Goal: Understand process/instructions

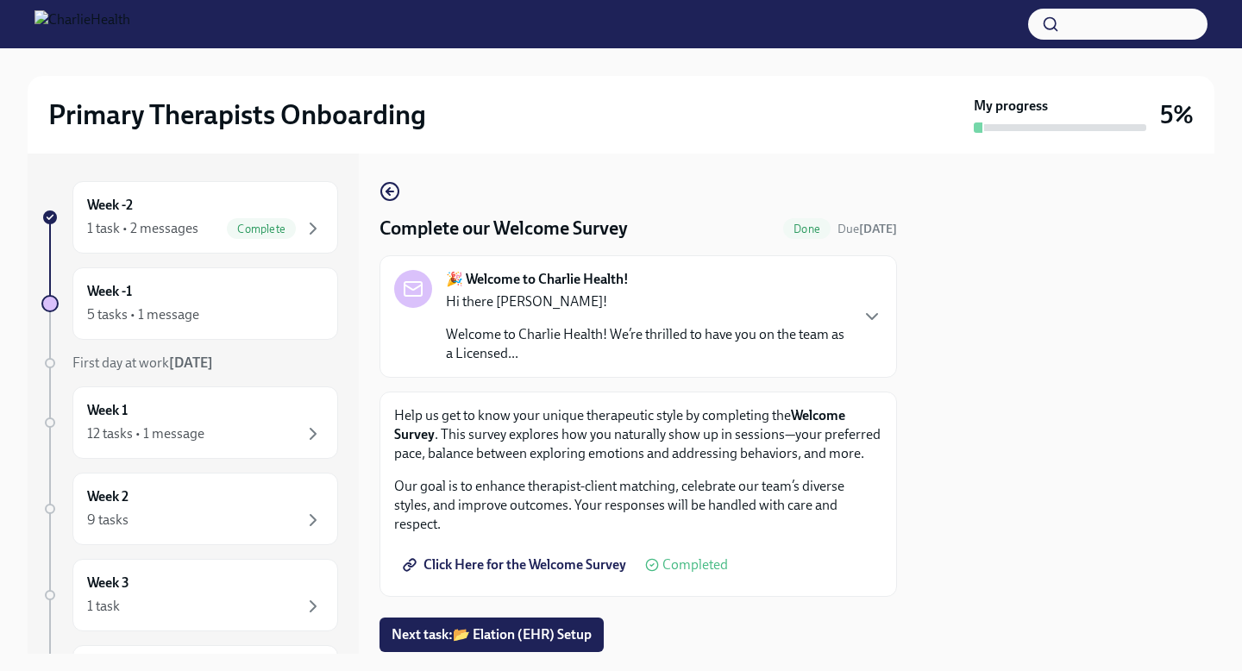
scroll to position [18, 0]
click at [297, 305] on div "5 tasks • 1 message" at bounding box center [205, 314] width 236 height 21
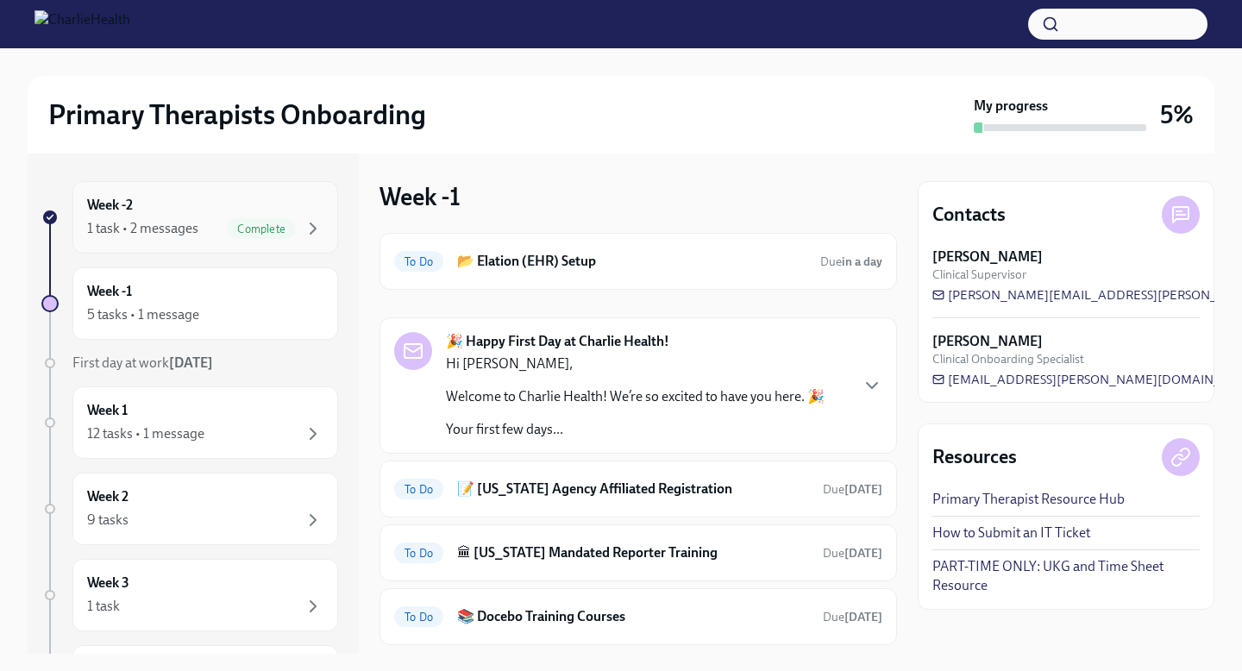
click at [224, 227] on div "1 task • 2 messages Complete" at bounding box center [205, 228] width 236 height 21
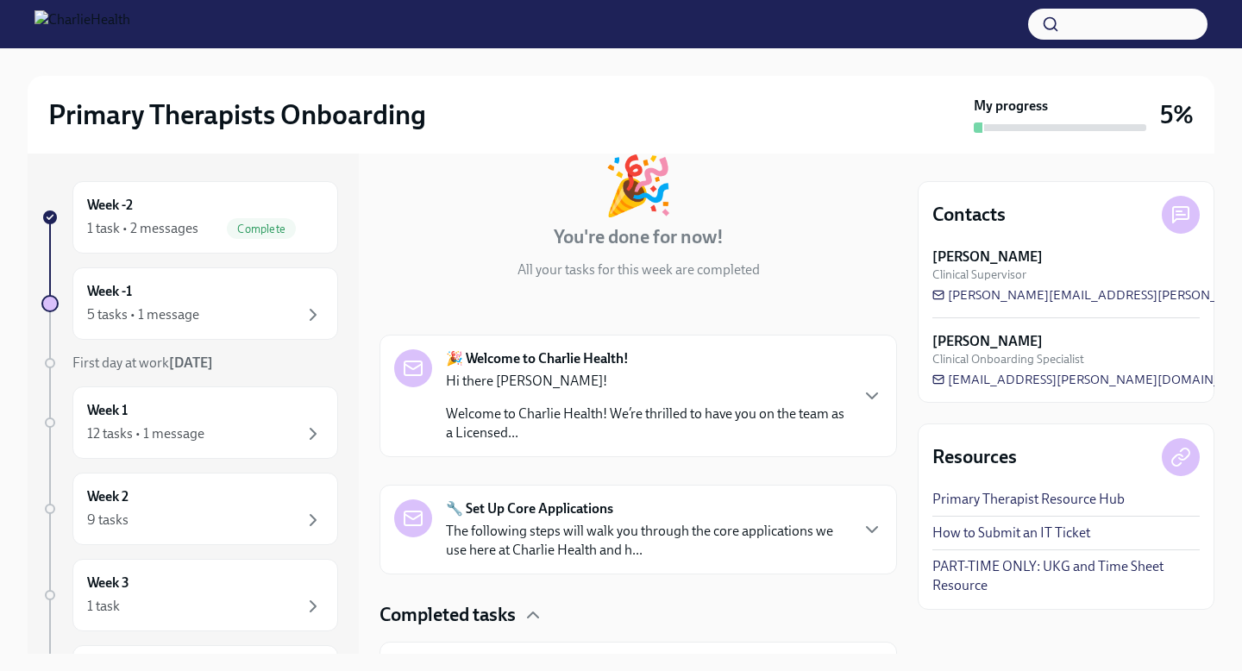
scroll to position [204, 0]
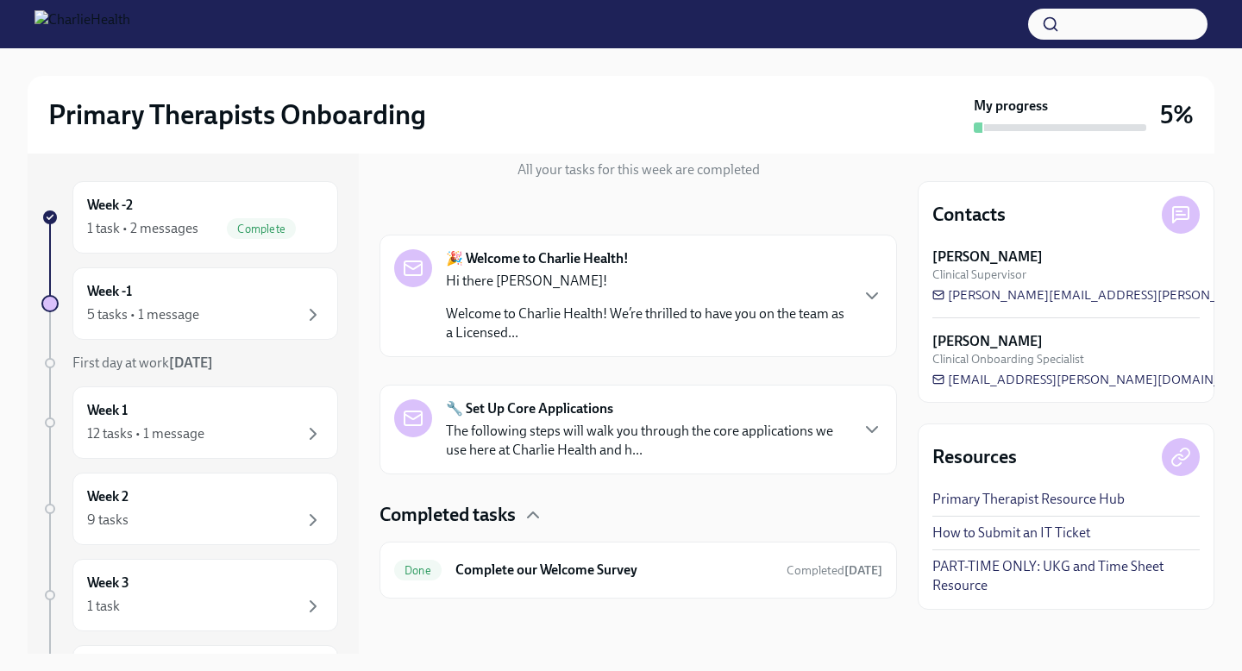
click at [856, 317] on div "🎉 Welcome to Charlie Health! Hi there Gabrielle! Welcome to Charlie Health! We’…" at bounding box center [638, 295] width 488 height 93
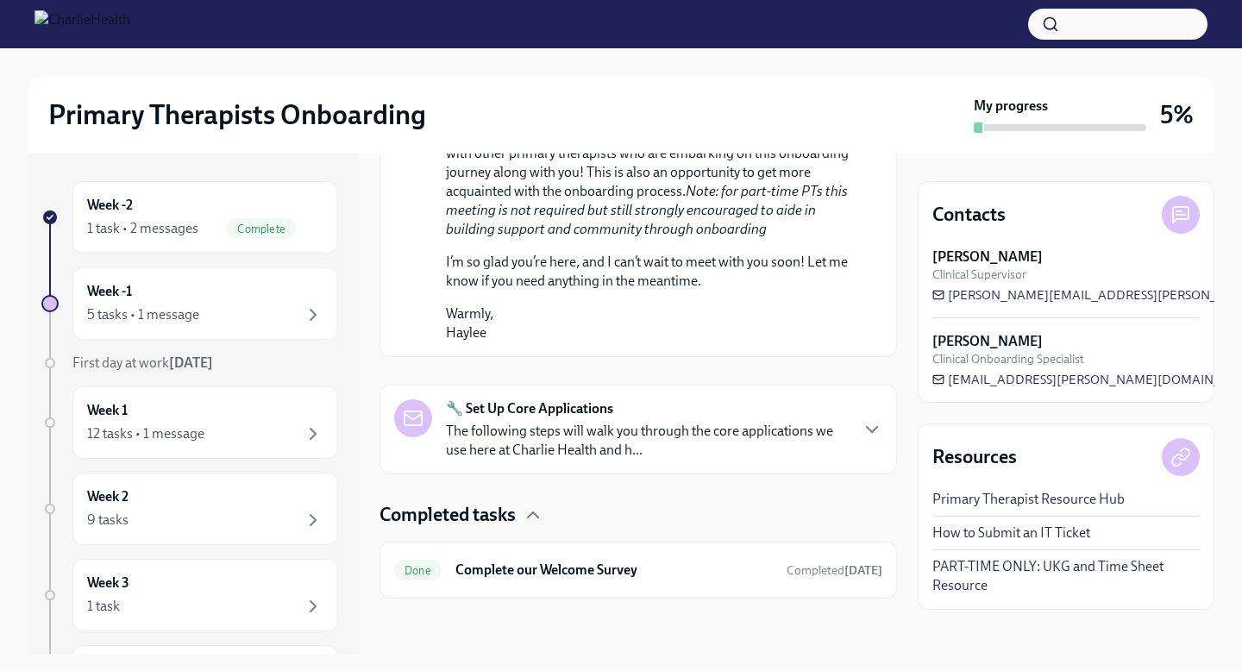
scroll to position [1322, 0]
click at [740, 436] on p "The following steps will walk you through the core applications we use here at …" at bounding box center [647, 441] width 402 height 38
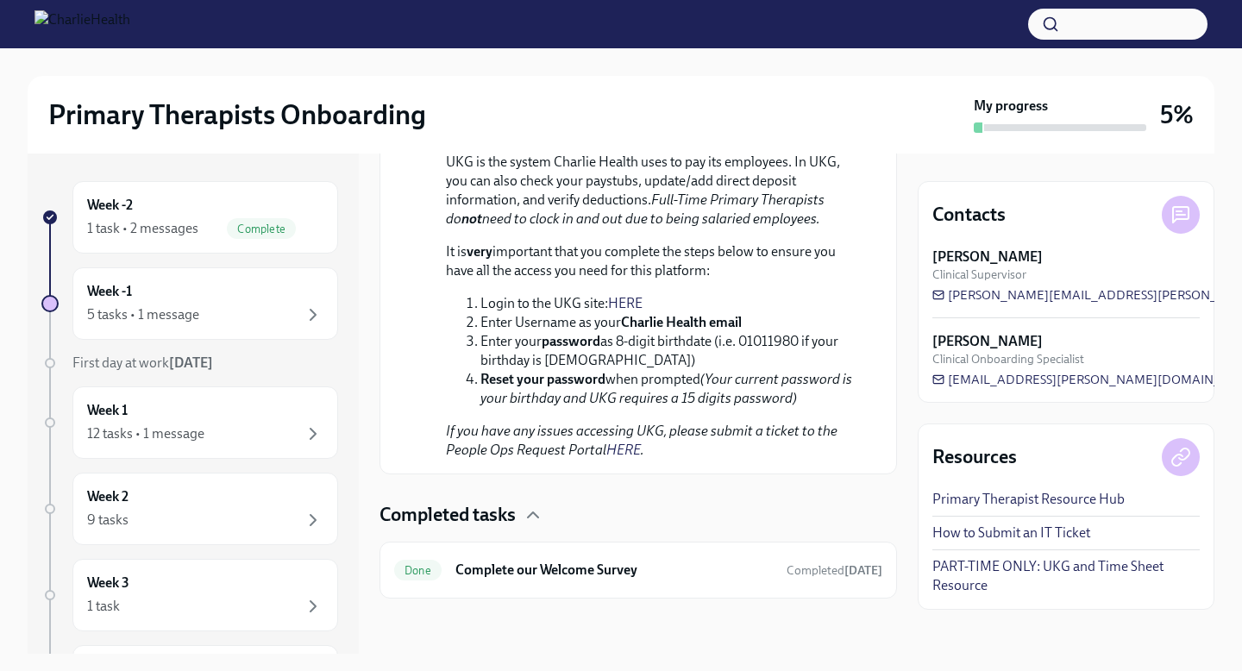
scroll to position [2607, 0]
click at [699, 567] on h6 "Complete our Welcome Survey" at bounding box center [613, 570] width 317 height 19
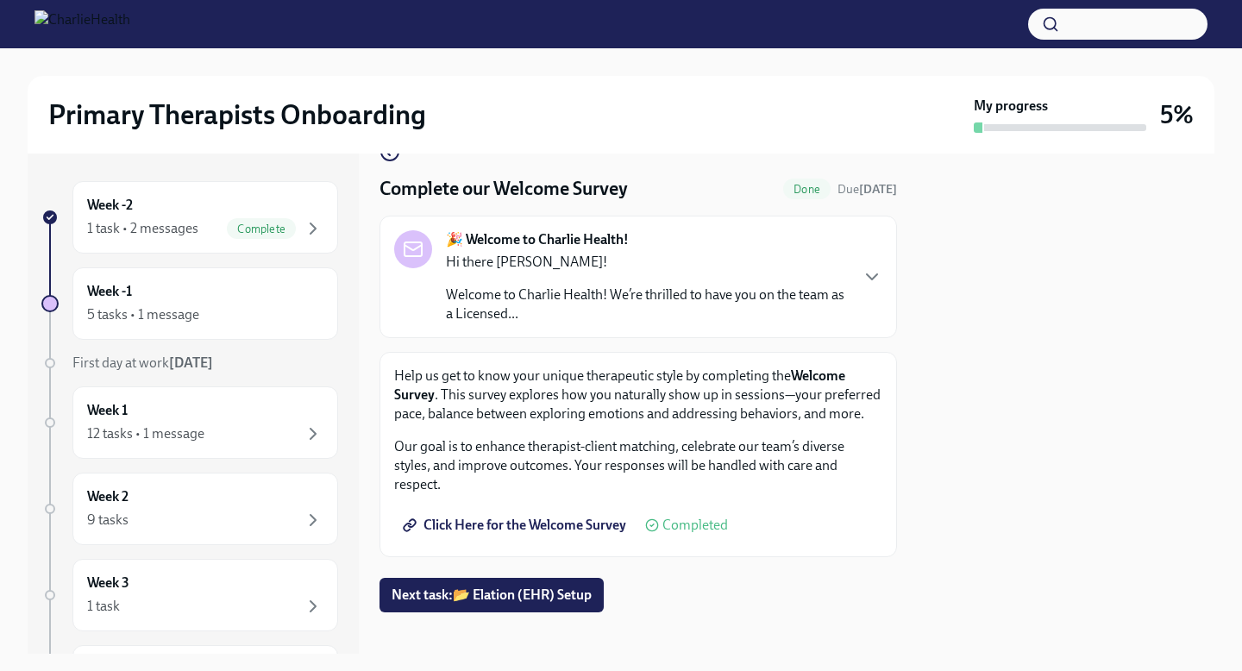
scroll to position [53, 0]
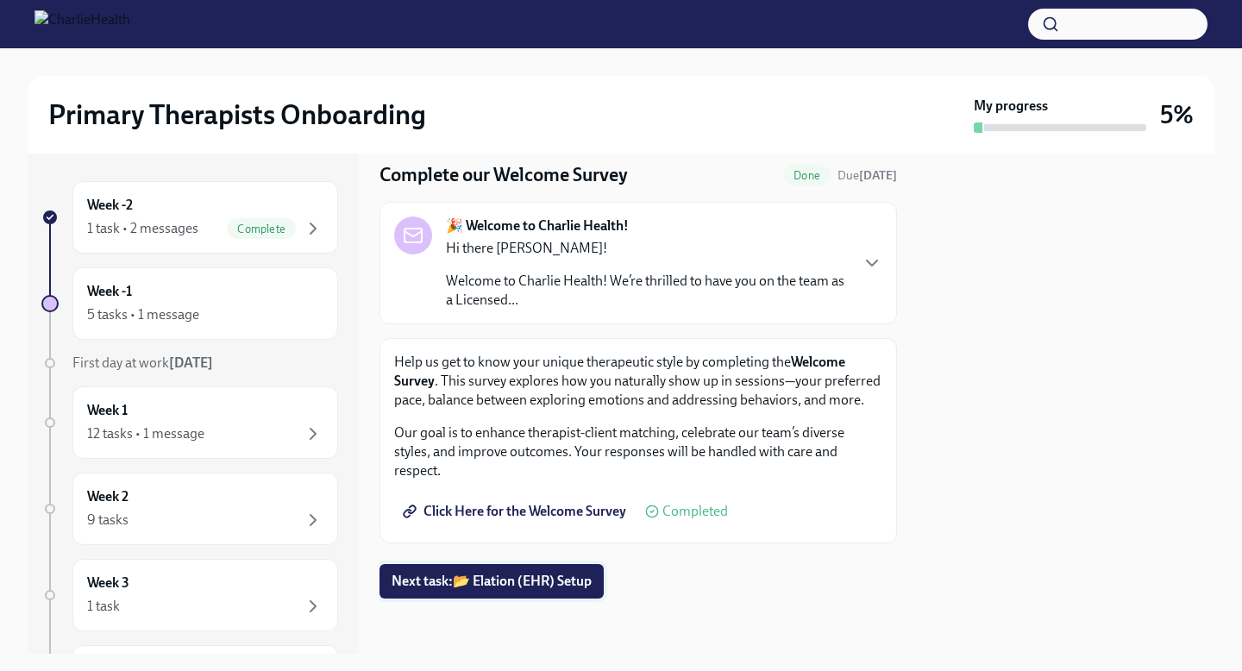
click at [536, 578] on span "Next task : 📂 Elation (EHR) Setup" at bounding box center [492, 581] width 200 height 17
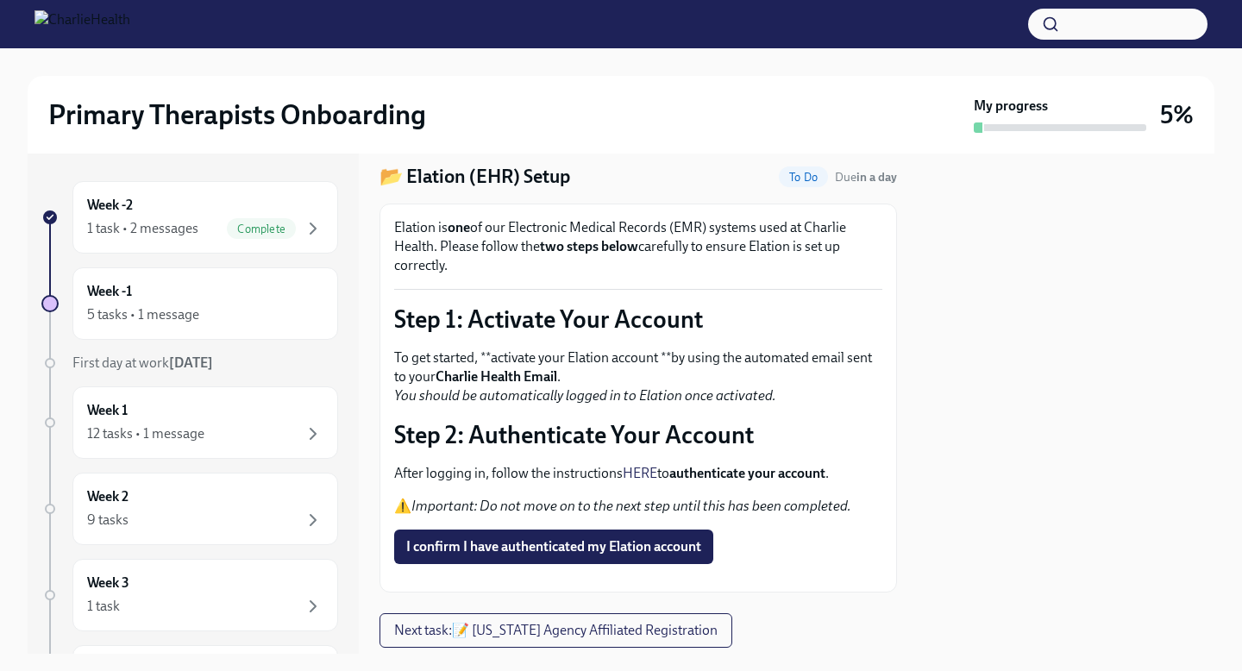
scroll to position [141, 0]
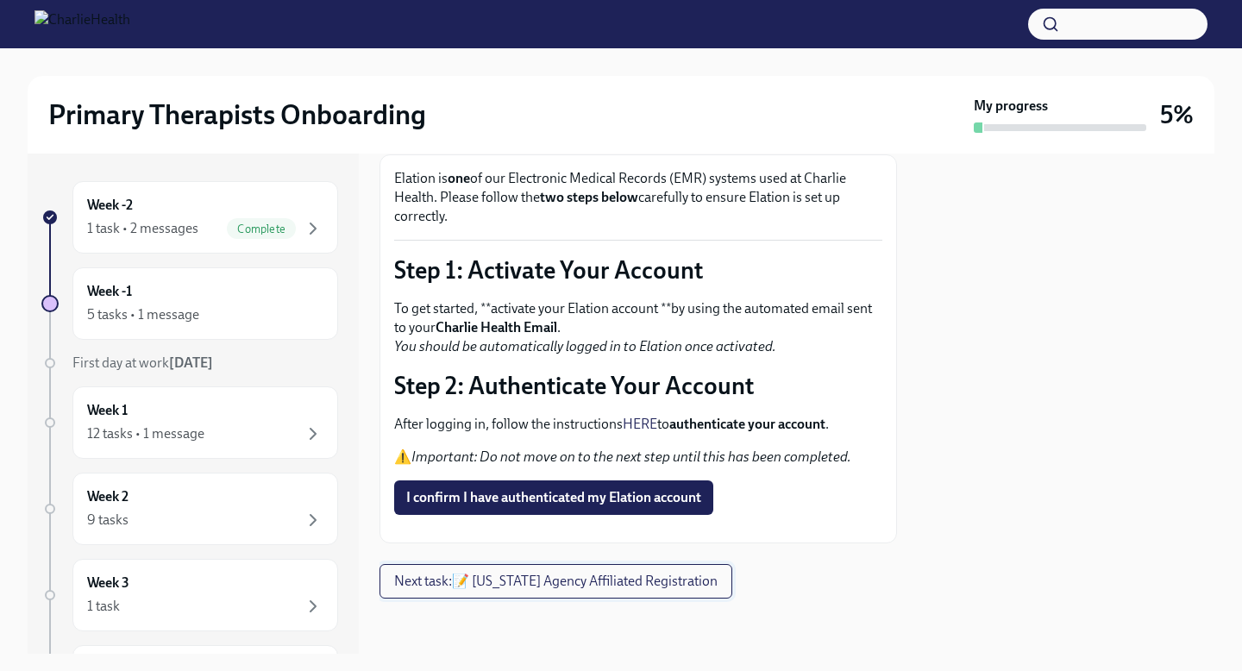
click at [483, 580] on span "Next task : 📝 Washington Agency Affiliated Registration" at bounding box center [555, 581] width 323 height 17
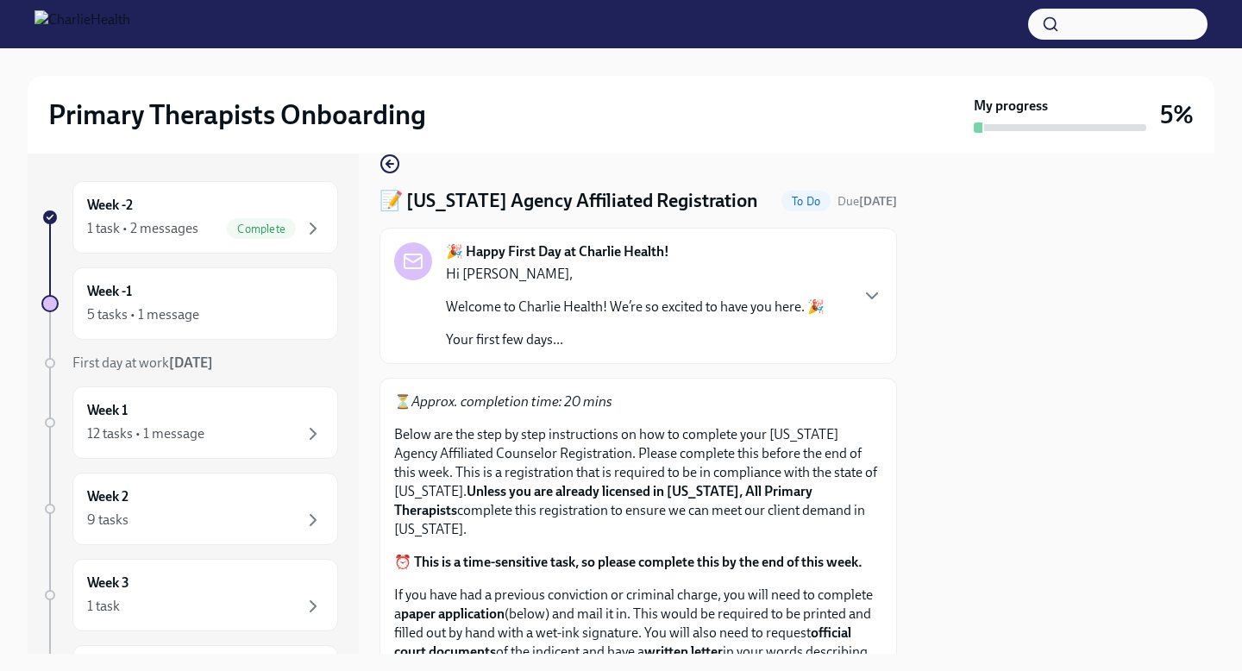
scroll to position [25, 0]
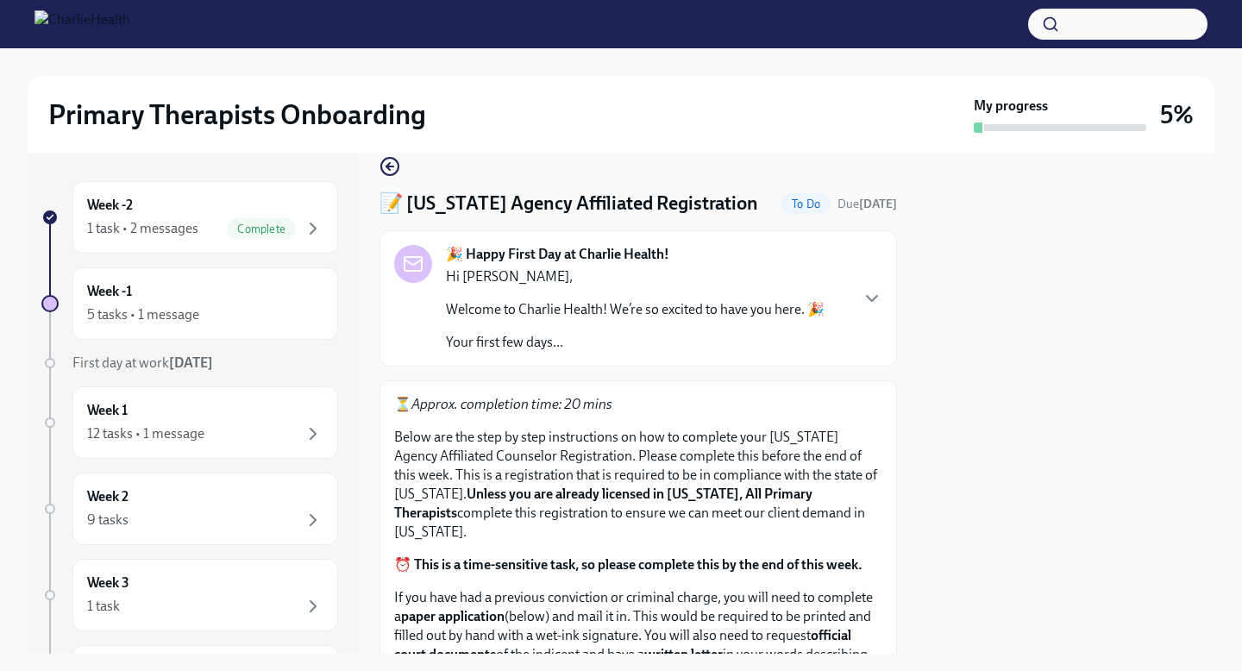
click at [900, 467] on div "Week -2 1 task • 2 messages Complete Week -1 5 tasks • 1 message First day at w…" at bounding box center [621, 404] width 1187 height 500
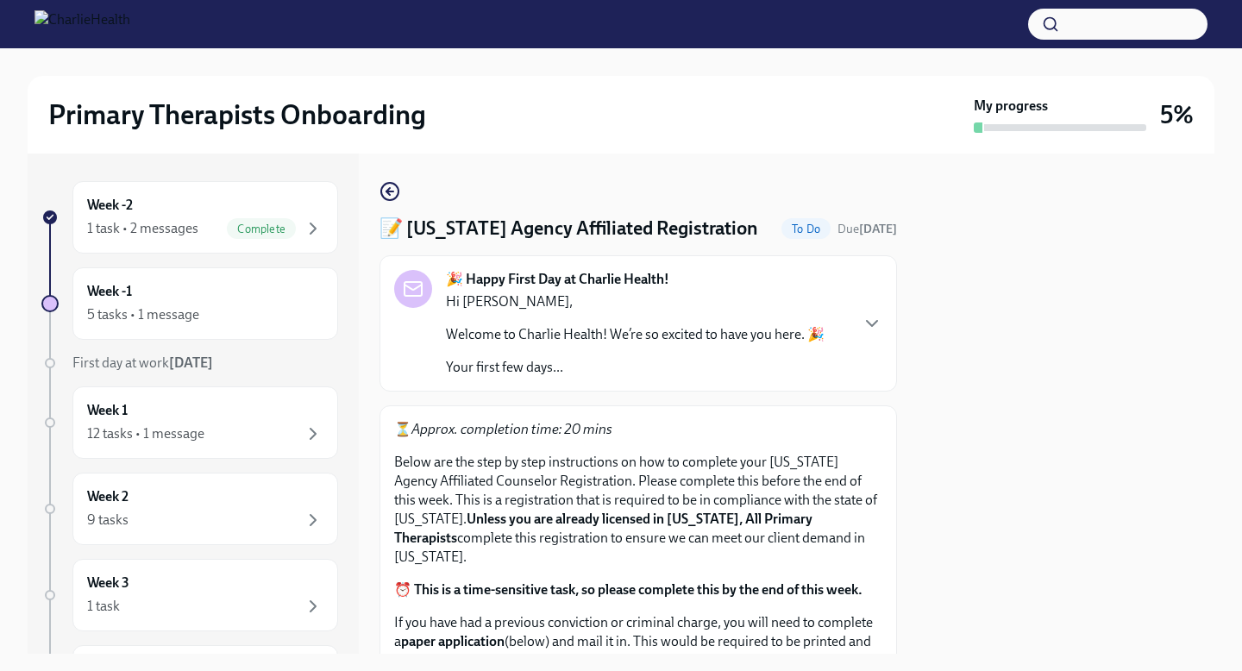
click at [985, 329] on div at bounding box center [1066, 404] width 297 height 500
click at [982, 330] on div at bounding box center [1066, 404] width 297 height 500
click at [870, 327] on icon "button" at bounding box center [872, 323] width 21 height 21
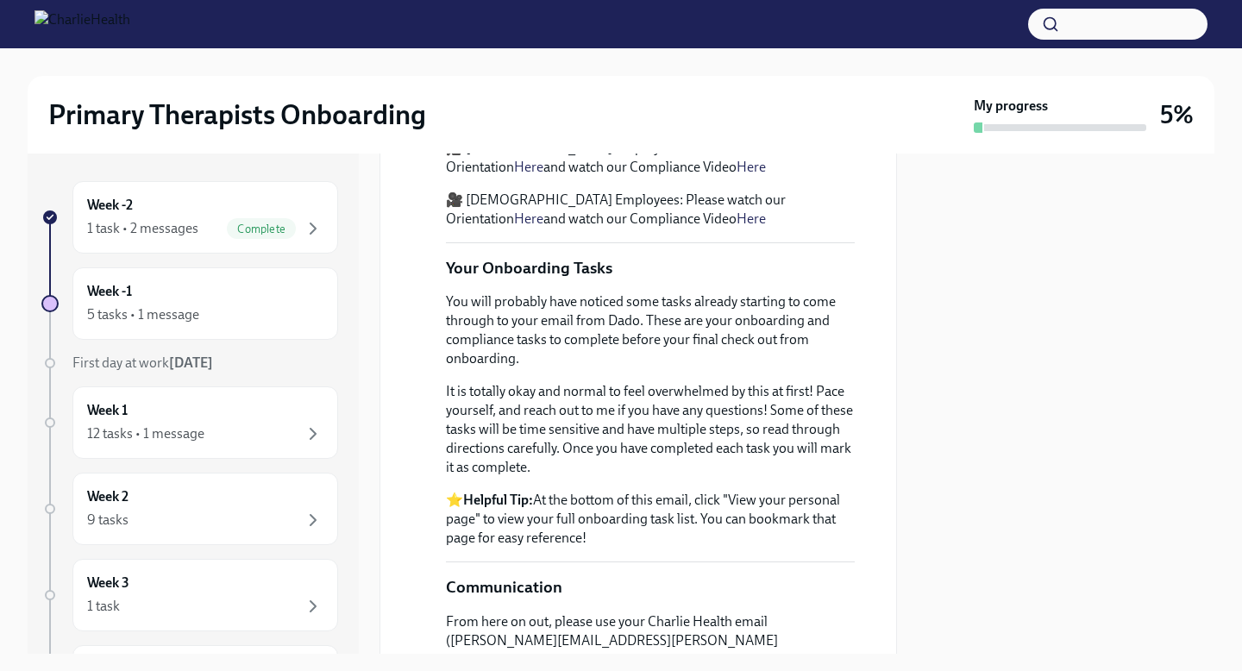
scroll to position [747, 0]
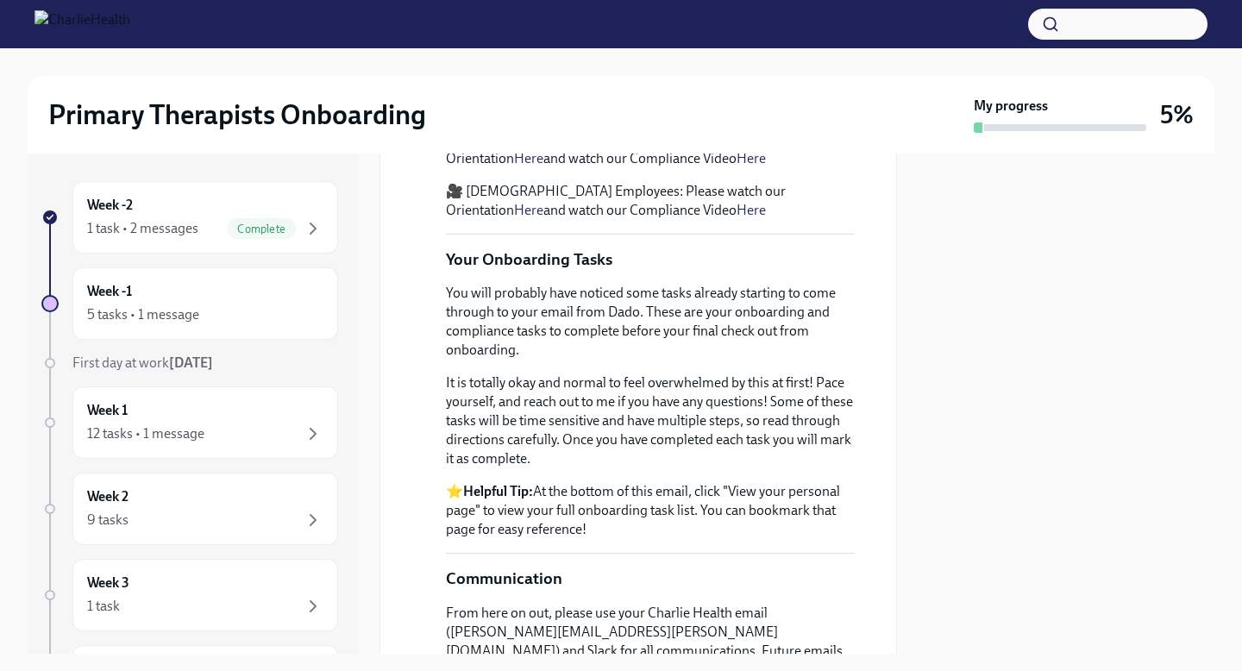
click at [705, 168] on p "🎥 Part-time Employees: Please watch our Orientation Here and watch our Complian…" at bounding box center [650, 149] width 409 height 38
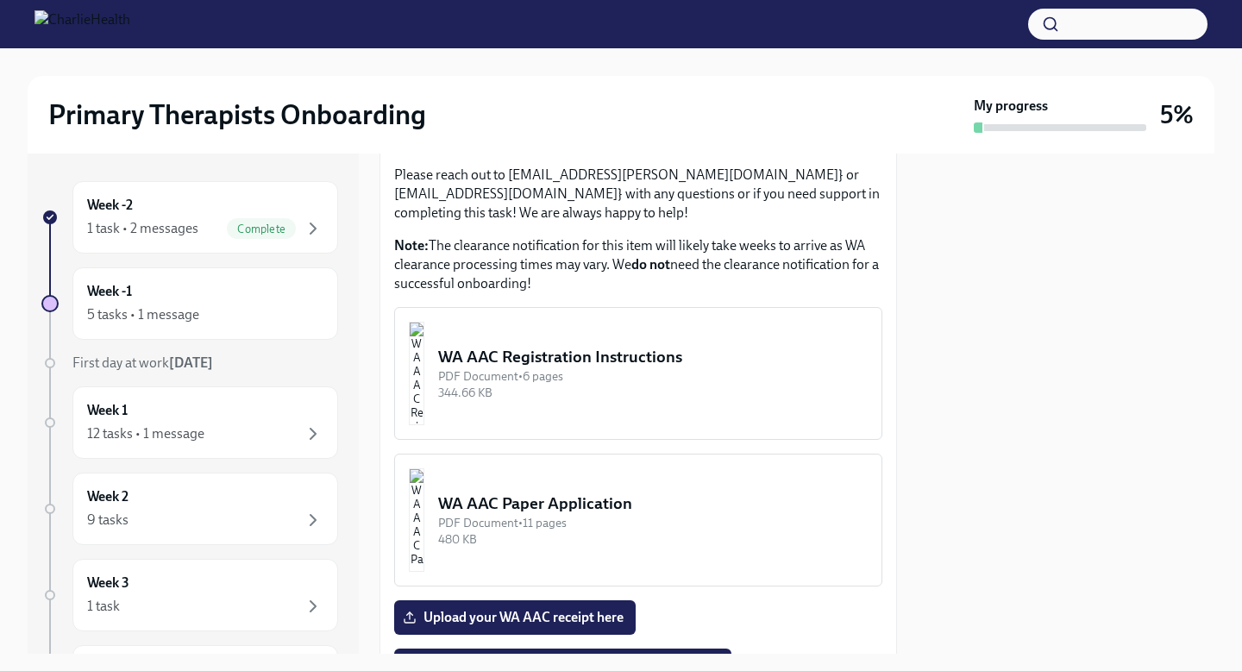
scroll to position [2201, 0]
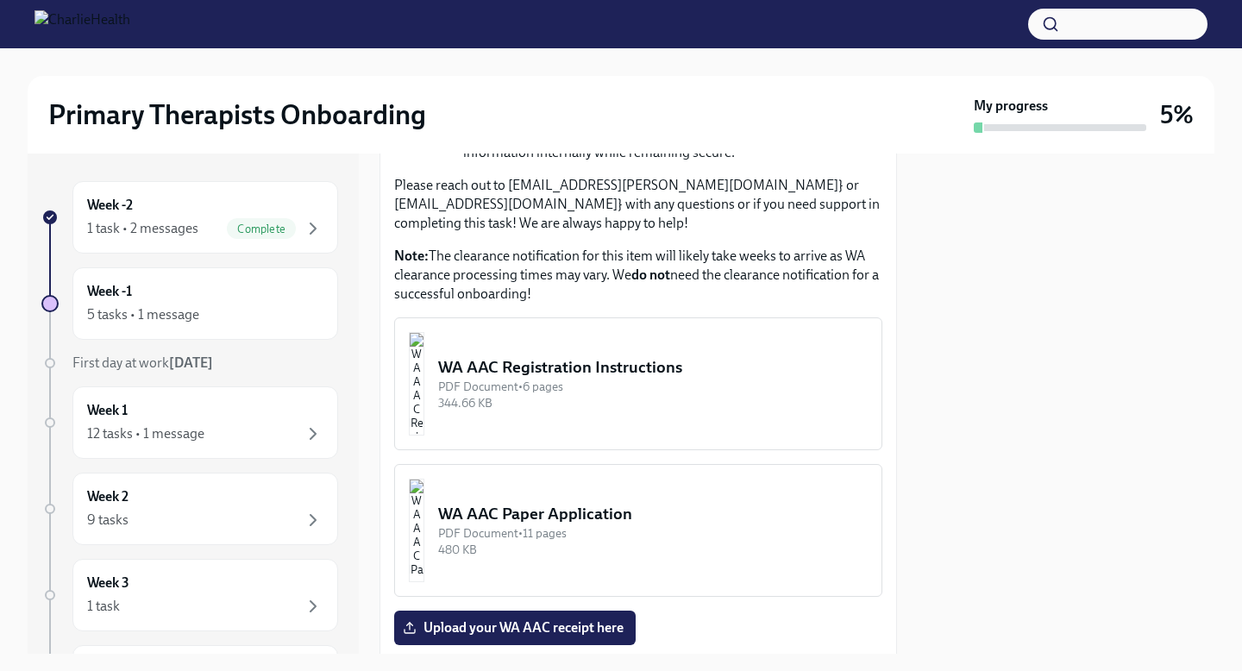
click at [627, 411] on div "344.66 KB" at bounding box center [653, 403] width 430 height 16
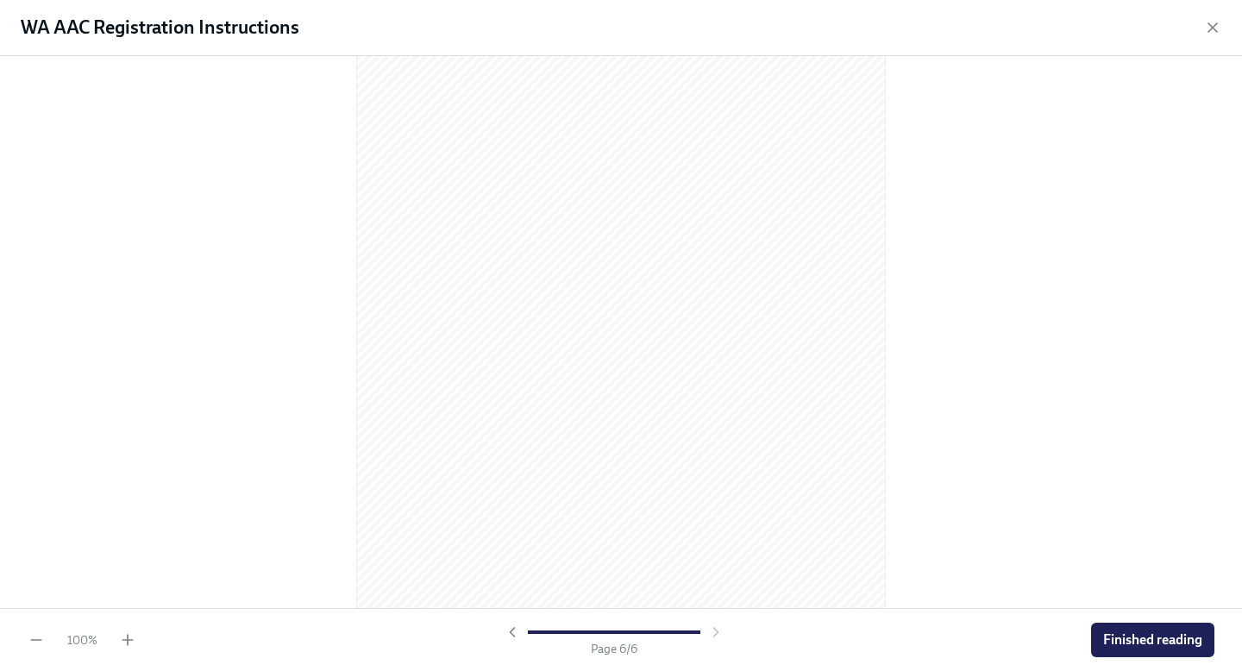
scroll to position [3653, 0]
click at [1126, 638] on span "Finished reading" at bounding box center [1152, 639] width 99 height 17
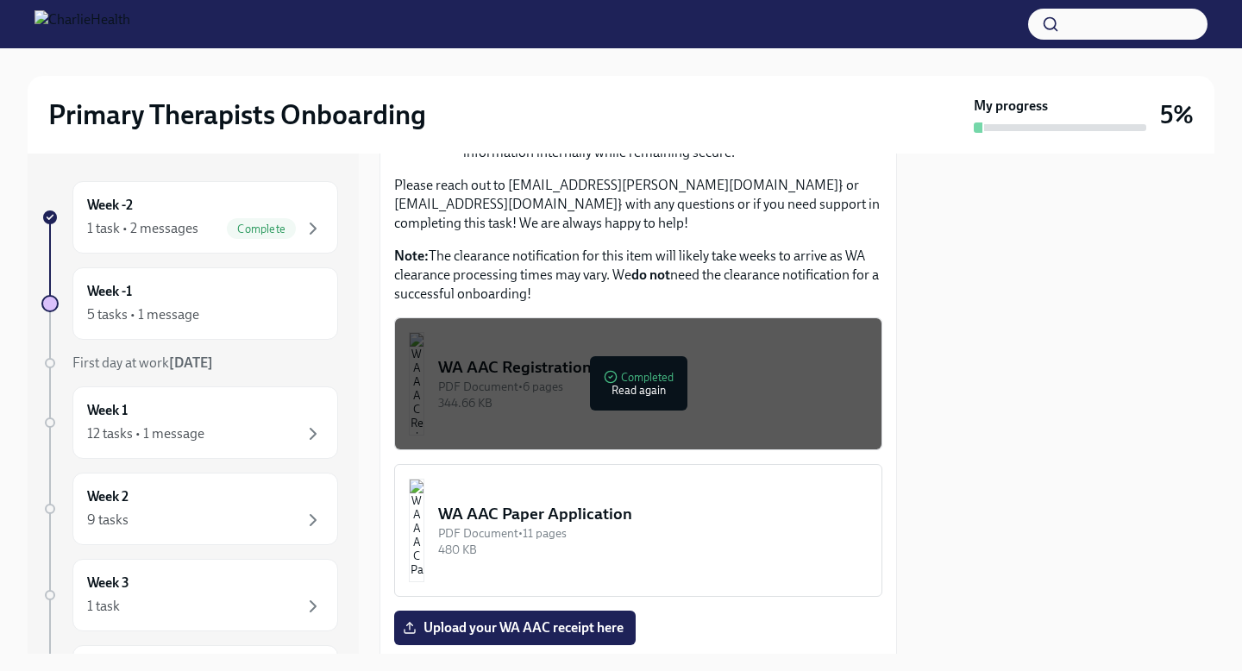
click at [604, 597] on button "WA AAC Paper Application PDF Document • 11 pages 480 KB" at bounding box center [638, 530] width 488 height 133
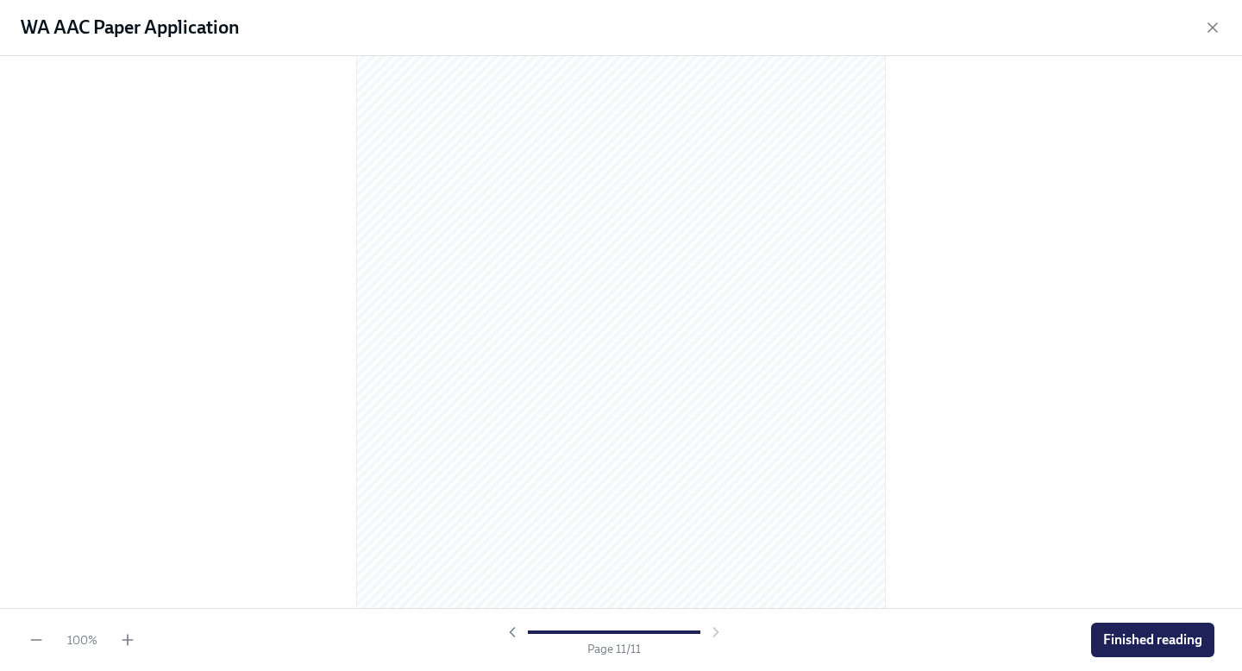
scroll to position [7147, 0]
click at [1107, 637] on span "Finished reading" at bounding box center [1152, 639] width 99 height 17
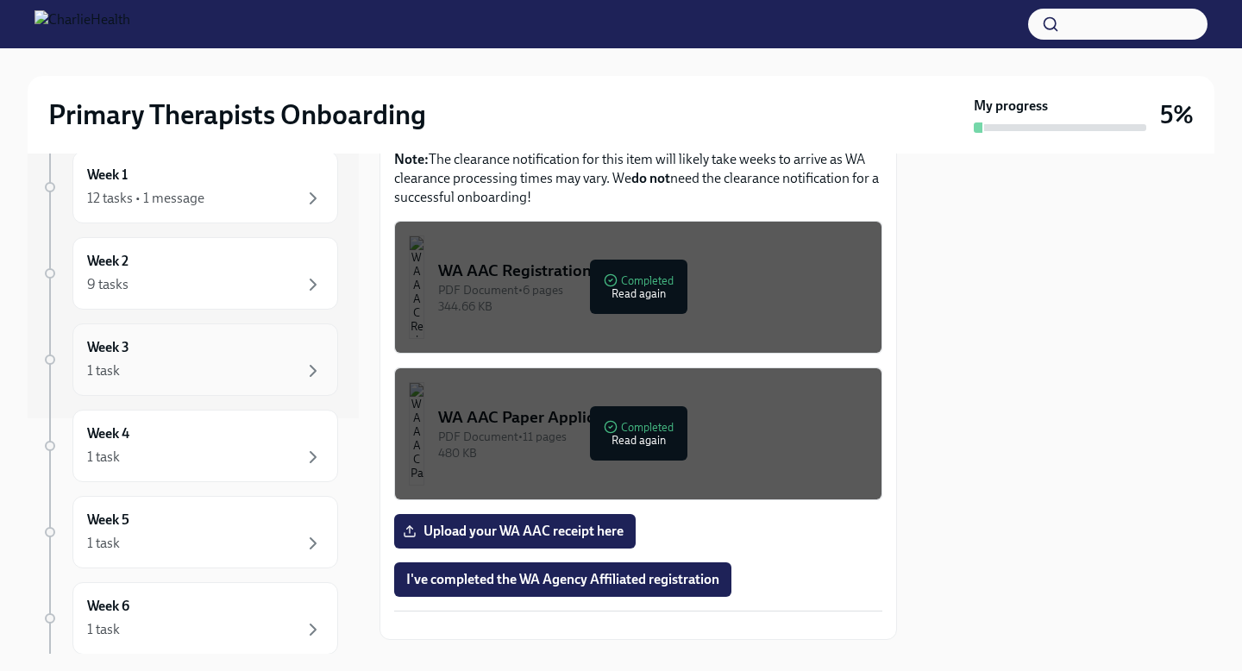
scroll to position [0, 0]
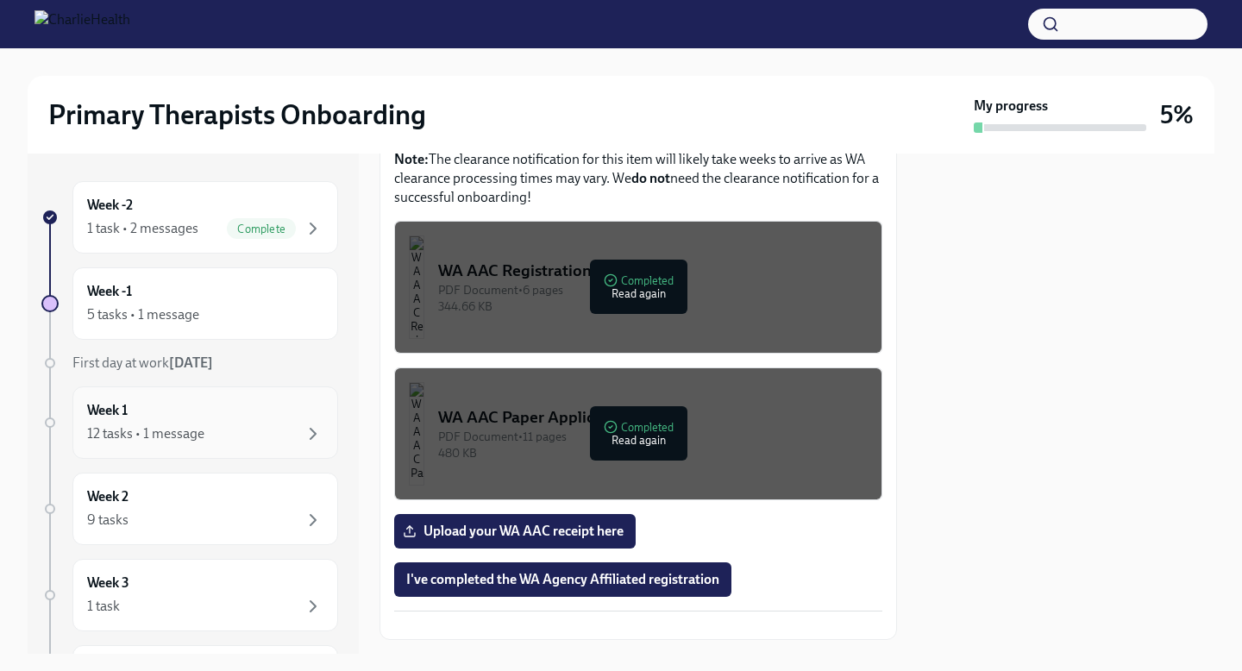
click at [240, 425] on div "12 tasks • 1 message" at bounding box center [205, 433] width 236 height 21
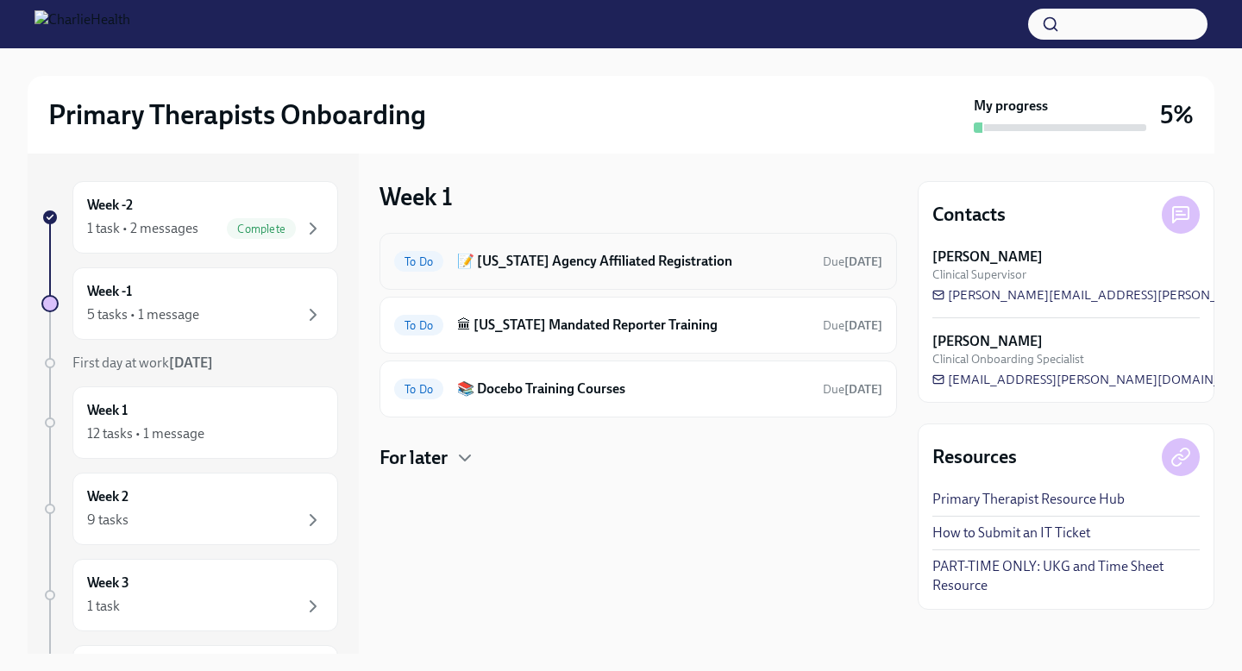
click at [548, 267] on h6 "📝 [US_STATE] Agency Affiliated Registration" at bounding box center [633, 261] width 352 height 19
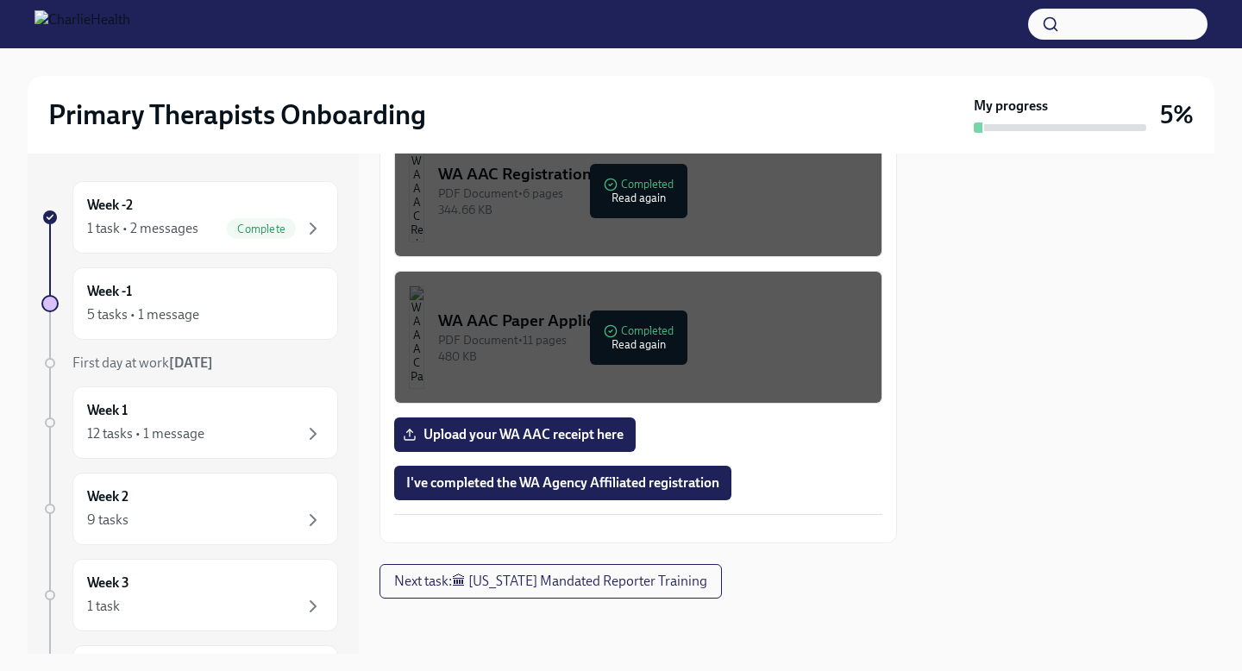
scroll to position [1172, 0]
click at [226, 408] on div "Week 1 12 tasks • 1 message" at bounding box center [205, 422] width 236 height 43
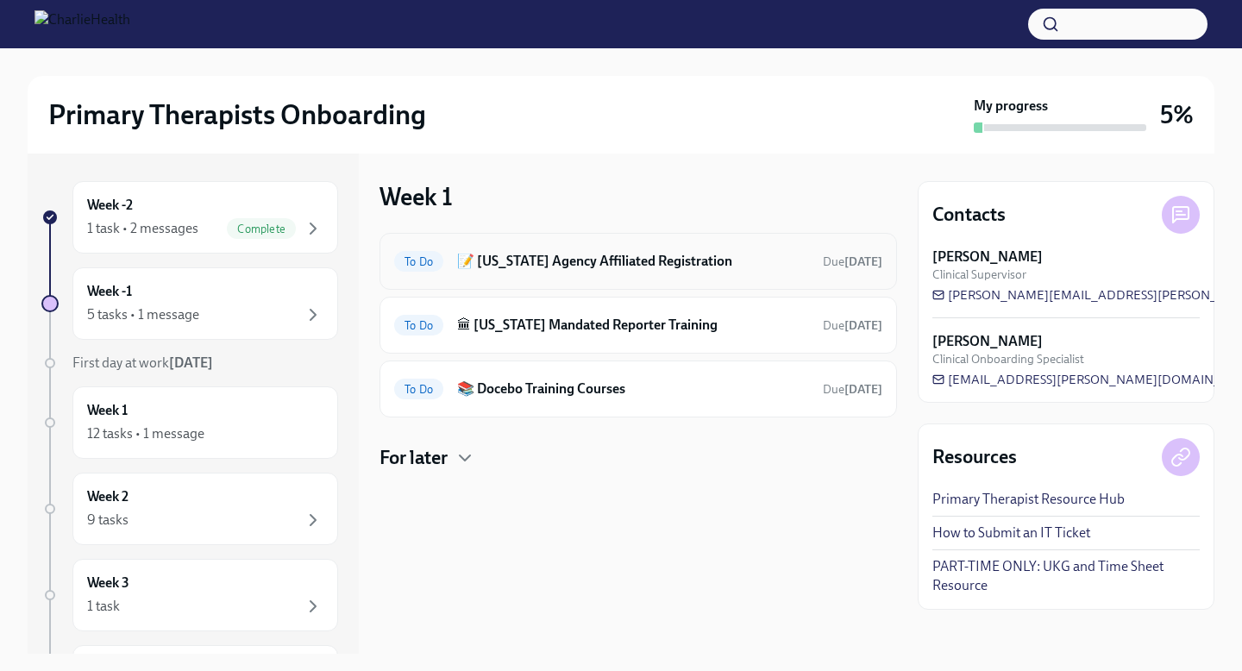
click at [664, 260] on h6 "📝 [US_STATE] Agency Affiliated Registration" at bounding box center [633, 261] width 352 height 19
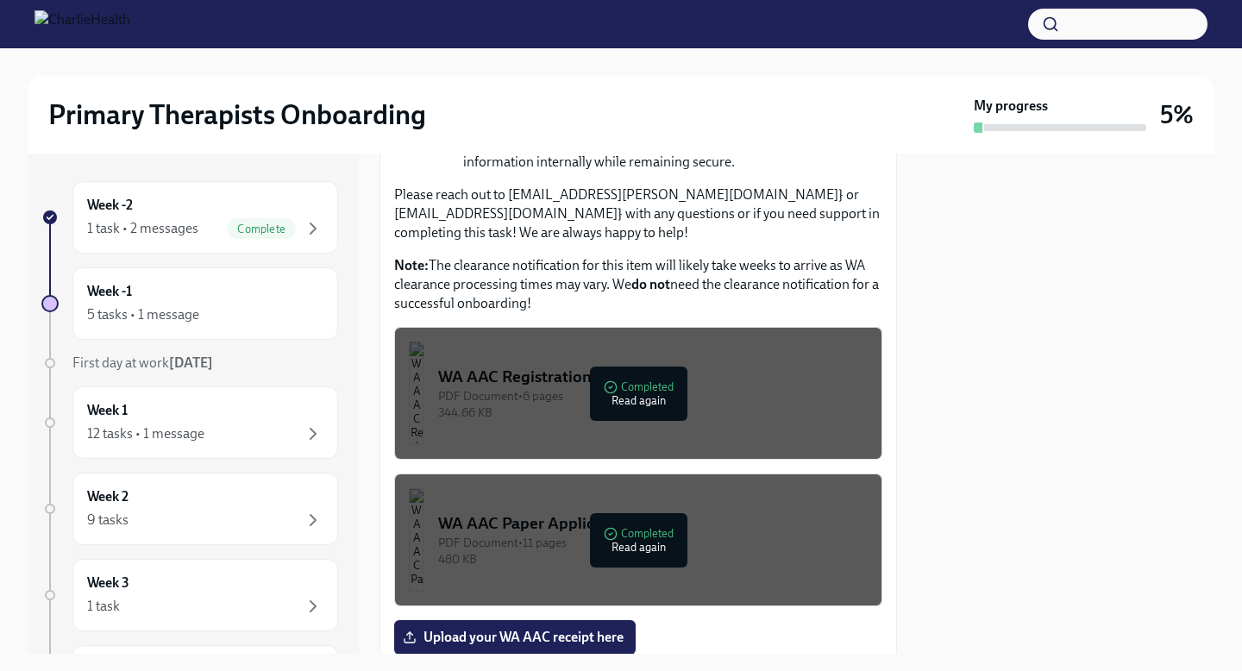
scroll to position [1172, 0]
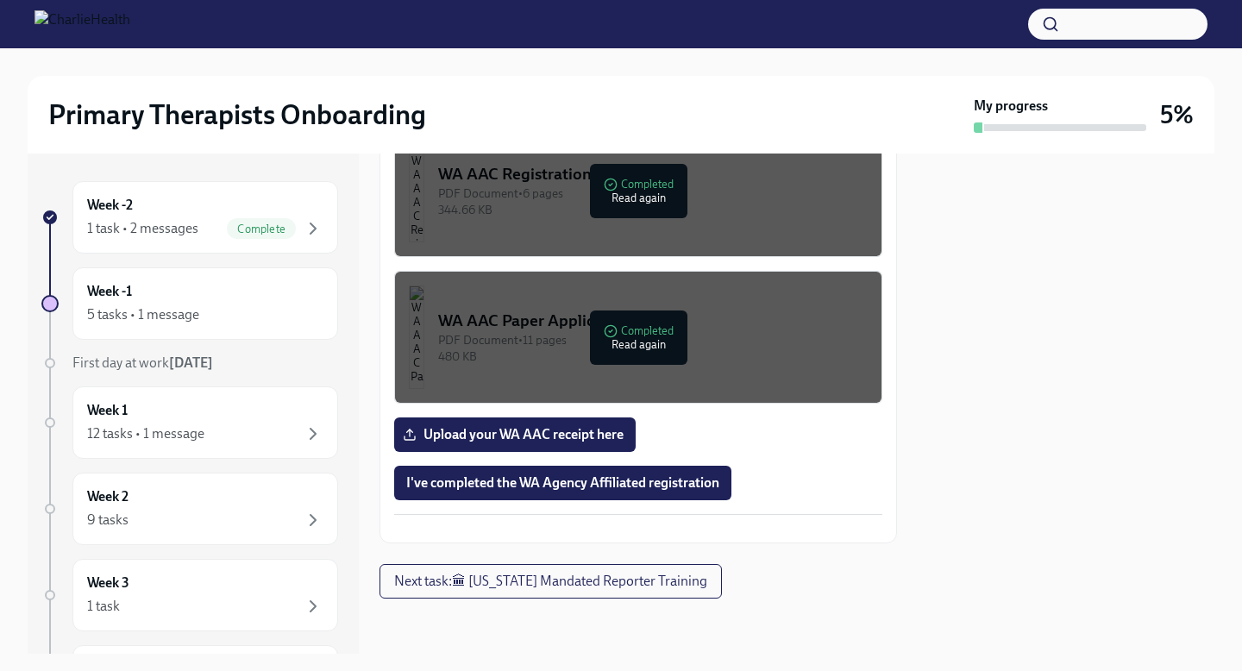
click at [717, 193] on button "WA AAC Registration Instructions PDF Document • 6 pages 344.66 KB Completed Rea…" at bounding box center [638, 190] width 488 height 133
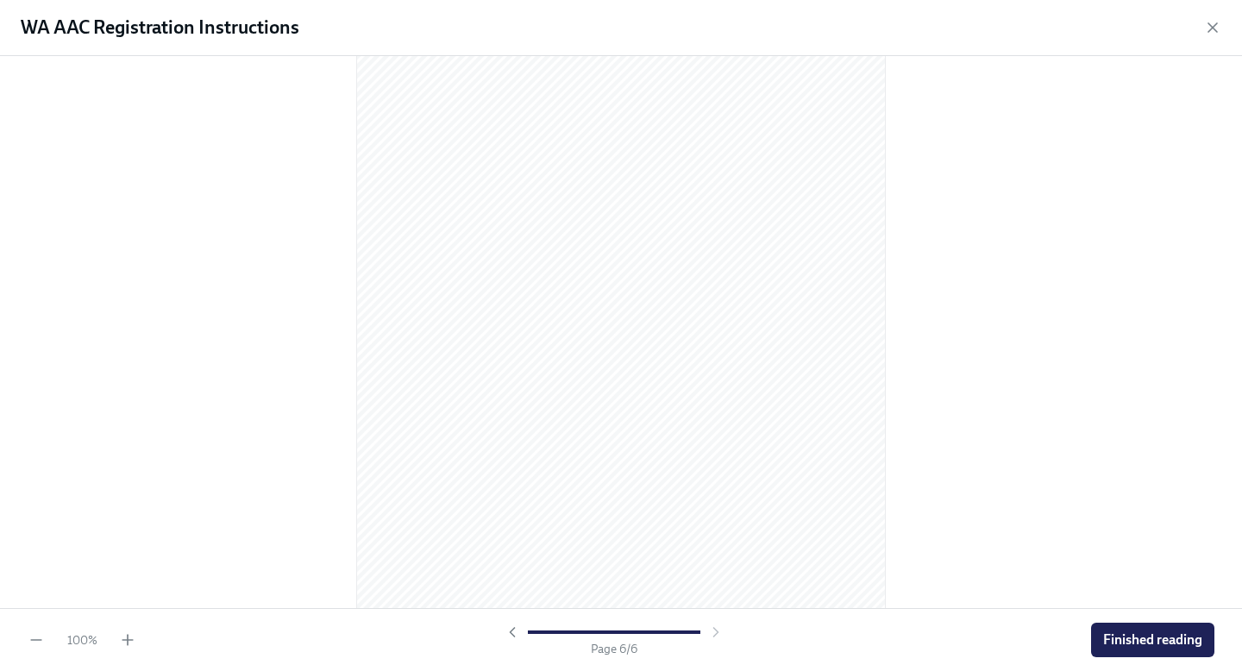
scroll to position [3653, 0]
click at [1215, 30] on icon "button" at bounding box center [1212, 27] width 9 height 9
